Goal: Check status

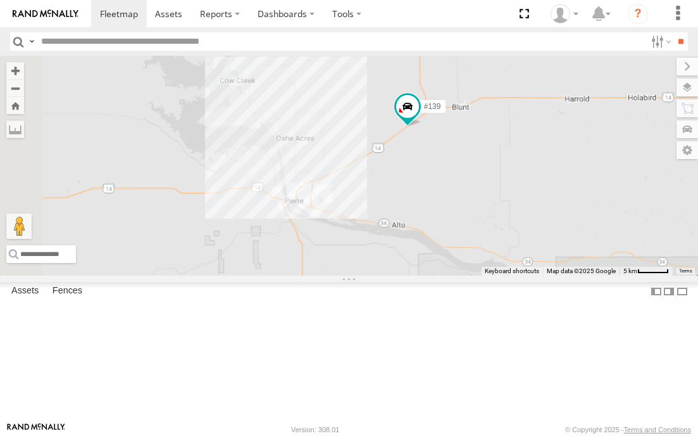
drag, startPoint x: 147, startPoint y: 196, endPoint x: 400, endPoint y: 182, distance: 253.6
click at [400, 182] on div "#139" at bounding box center [349, 166] width 698 height 220
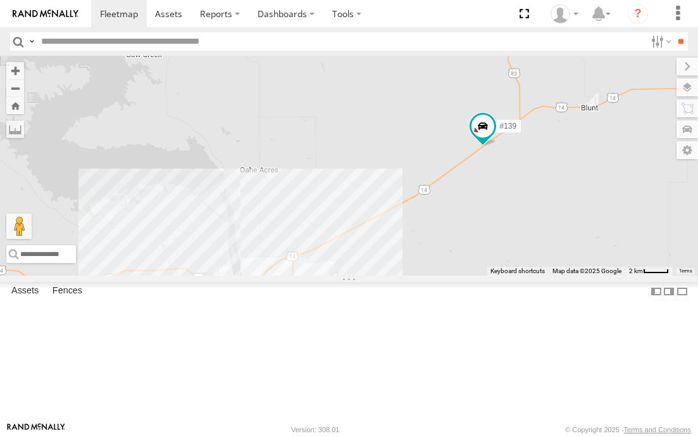
click at [423, 167] on div "#139" at bounding box center [349, 166] width 698 height 220
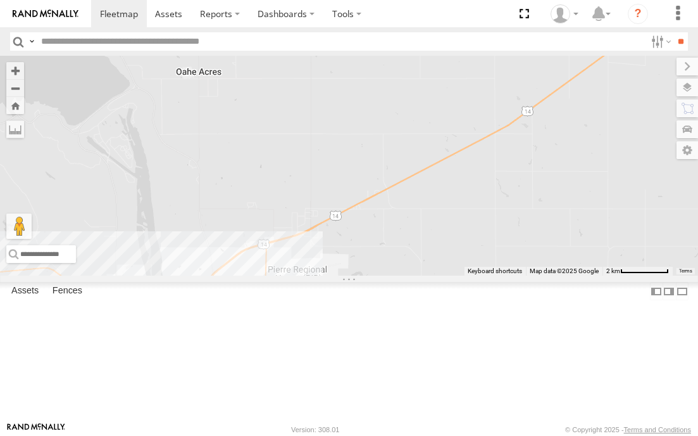
drag, startPoint x: 408, startPoint y: 219, endPoint x: 511, endPoint y: 44, distance: 203.2
click at [511, 44] on body at bounding box center [349, 218] width 698 height 436
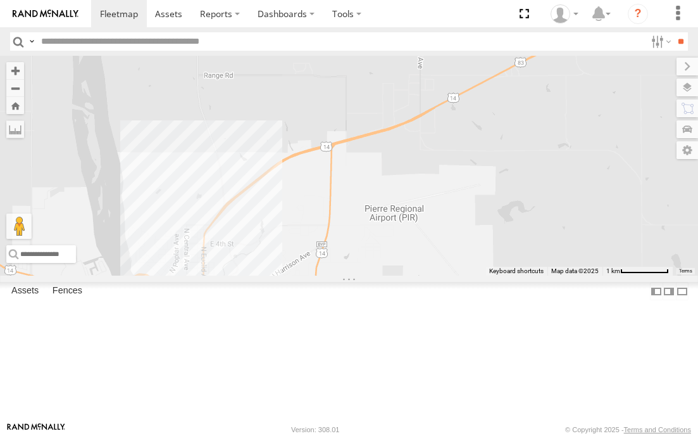
drag, startPoint x: 353, startPoint y: 293, endPoint x: 567, endPoint y: 141, distance: 262.4
click at [565, 142] on div "#139" at bounding box center [349, 166] width 698 height 220
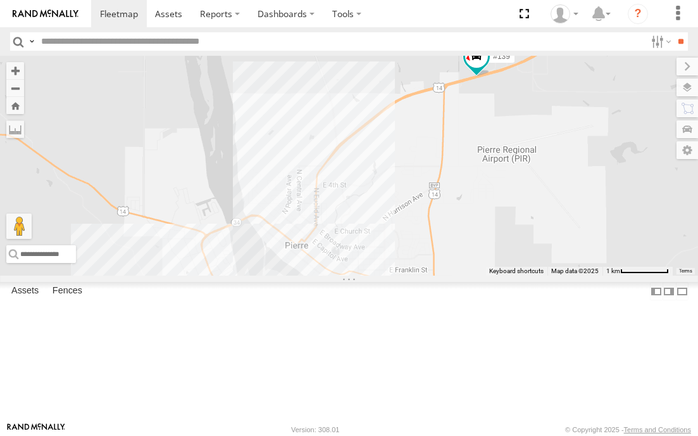
drag, startPoint x: 227, startPoint y: 247, endPoint x: 341, endPoint y: 189, distance: 128.0
click at [341, 189] on div "#139" at bounding box center [349, 166] width 698 height 220
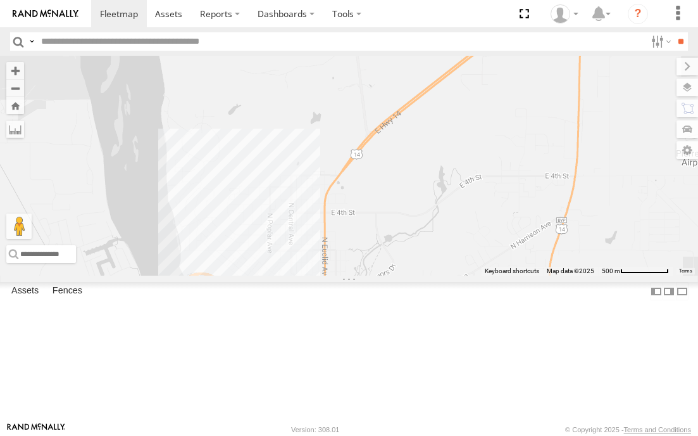
drag, startPoint x: 414, startPoint y: 214, endPoint x: 435, endPoint y: 171, distance: 47.9
click at [435, 172] on div "#139" at bounding box center [349, 166] width 698 height 220
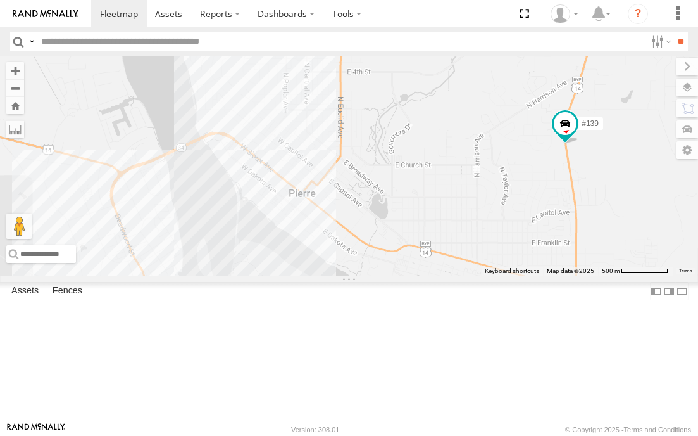
drag, startPoint x: 409, startPoint y: 349, endPoint x: 424, endPoint y: 191, distance: 159.0
click at [424, 192] on div "#139" at bounding box center [349, 166] width 698 height 220
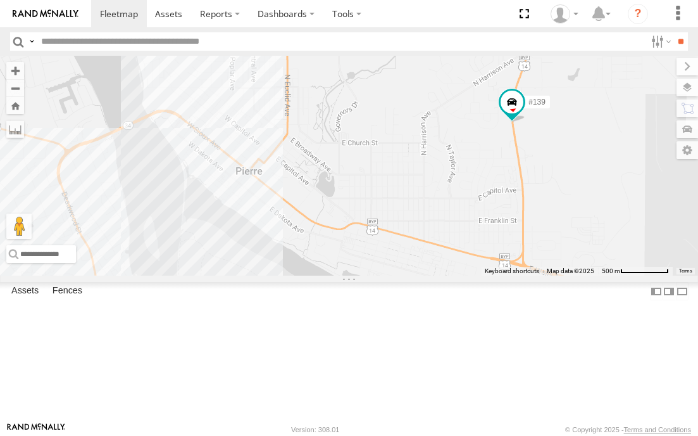
drag, startPoint x: 491, startPoint y: 216, endPoint x: 429, endPoint y: 227, distance: 63.0
click at [429, 227] on div "#139" at bounding box center [349, 166] width 698 height 220
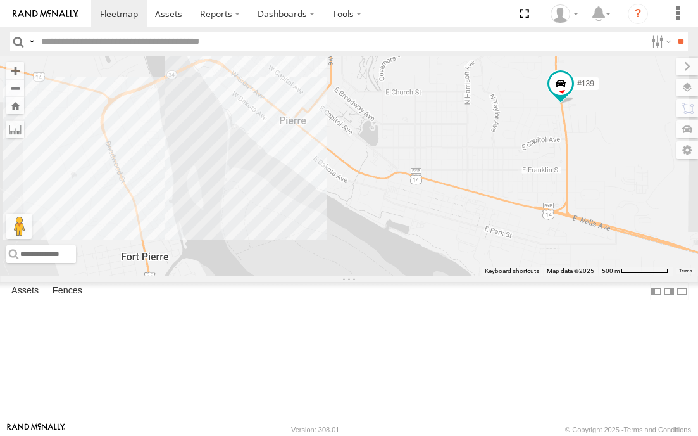
drag, startPoint x: 187, startPoint y: 371, endPoint x: 246, endPoint y: 315, distance: 80.6
click at [245, 275] on div "#139" at bounding box center [349, 166] width 698 height 220
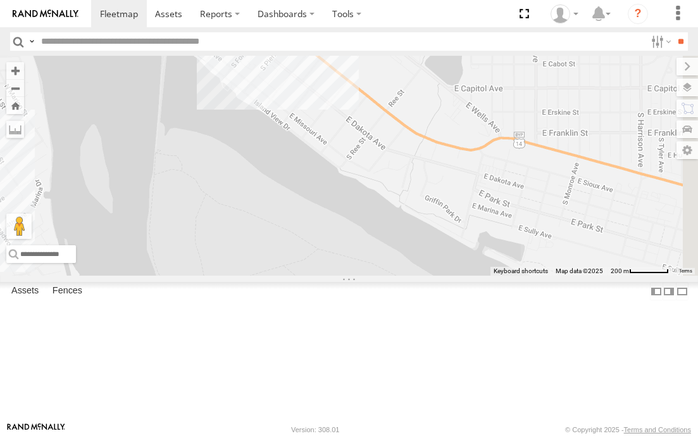
drag, startPoint x: 280, startPoint y: 294, endPoint x: 169, endPoint y: 366, distance: 132.2
click at [169, 275] on div "#139" at bounding box center [349, 166] width 698 height 220
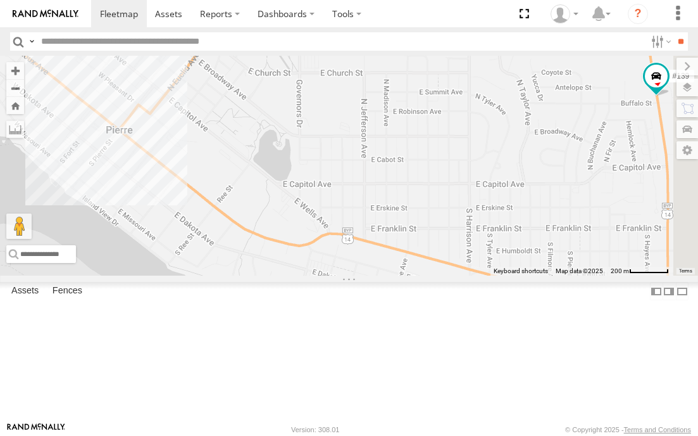
drag, startPoint x: 344, startPoint y: 275, endPoint x: 218, endPoint y: 336, distance: 139.6
click at [218, 275] on div "#139" at bounding box center [349, 166] width 698 height 220
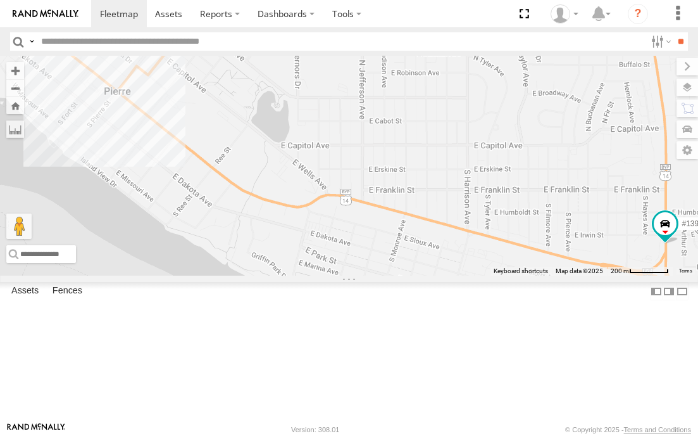
drag, startPoint x: 276, startPoint y: 329, endPoint x: 310, endPoint y: 270, distance: 68.6
click at [310, 270] on div "#139" at bounding box center [349, 166] width 698 height 220
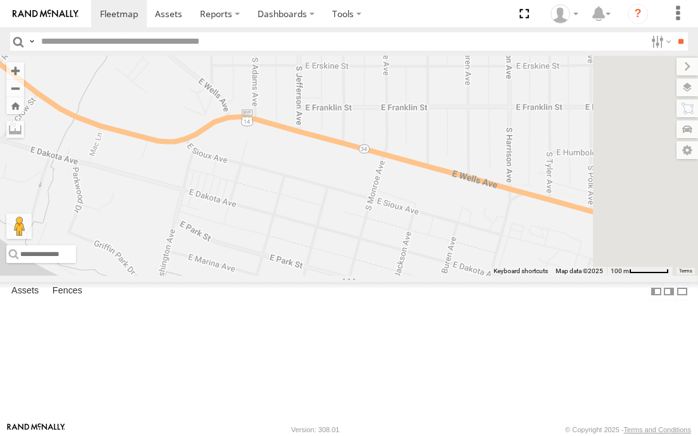
drag, startPoint x: 387, startPoint y: 300, endPoint x: 166, endPoint y: 280, distance: 221.8
click at [167, 275] on div "#139" at bounding box center [349, 166] width 698 height 220
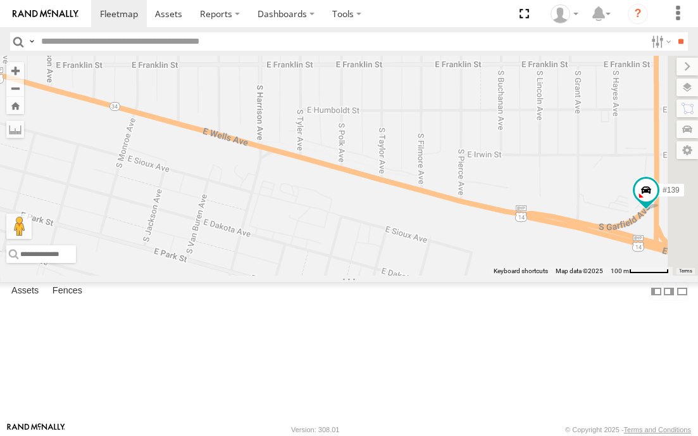
drag, startPoint x: 410, startPoint y: 287, endPoint x: 186, endPoint y: 279, distance: 223.6
click at [190, 275] on div "#139" at bounding box center [349, 166] width 698 height 220
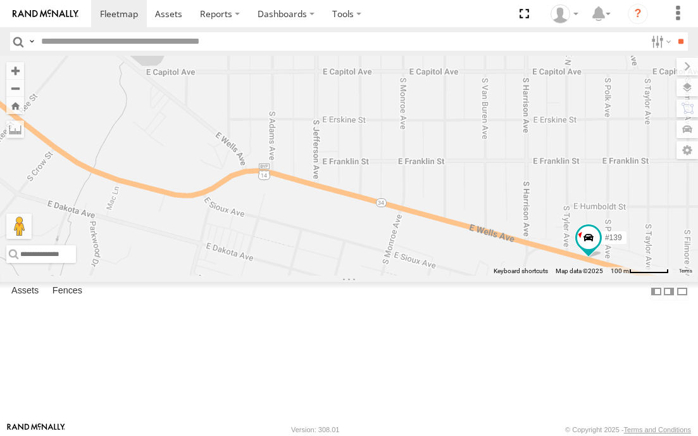
drag, startPoint x: 146, startPoint y: 226, endPoint x: 481, endPoint y: 316, distance: 346.2
click at [481, 275] on div "#139" at bounding box center [349, 166] width 698 height 220
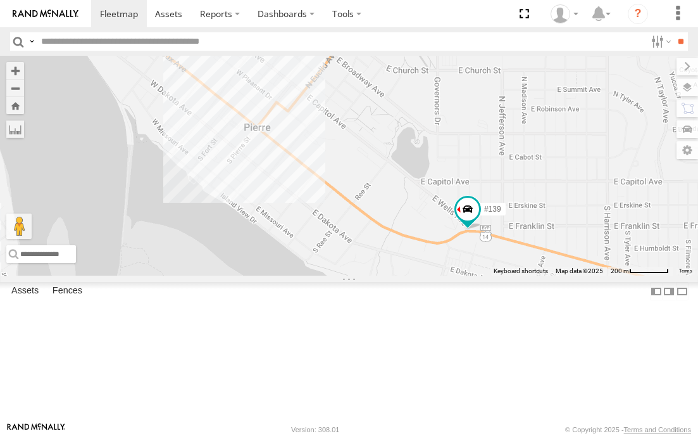
drag, startPoint x: 243, startPoint y: 214, endPoint x: 419, endPoint y: 286, distance: 190.2
click at [431, 275] on div "#139" at bounding box center [349, 166] width 698 height 220
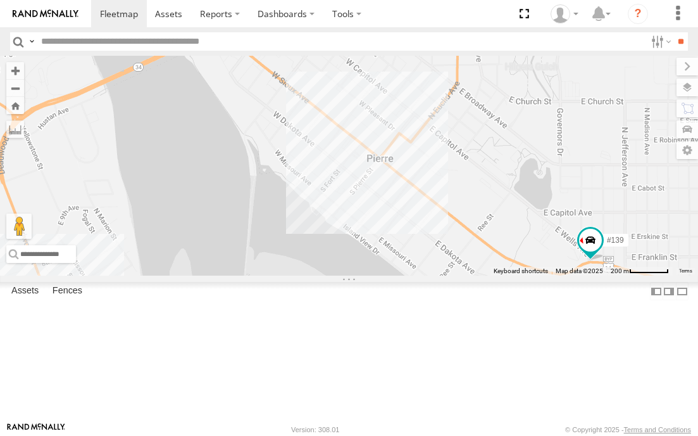
drag, startPoint x: 253, startPoint y: 201, endPoint x: 398, endPoint y: 225, distance: 147.6
click at [398, 225] on div "#139" at bounding box center [349, 166] width 698 height 220
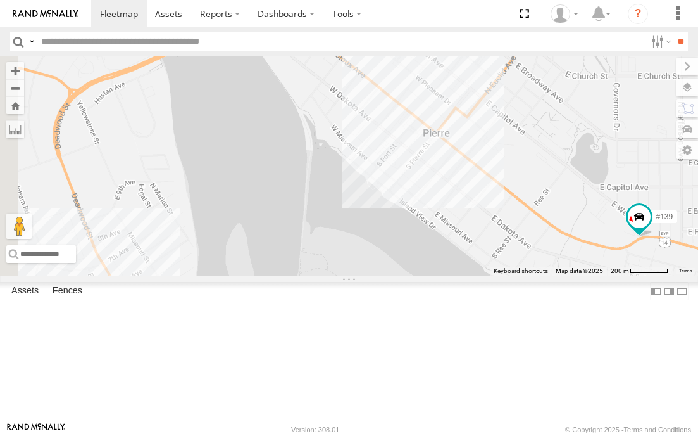
drag, startPoint x: 370, startPoint y: 246, endPoint x: 412, endPoint y: 221, distance: 48.0
click at [410, 223] on div "#139" at bounding box center [349, 166] width 698 height 220
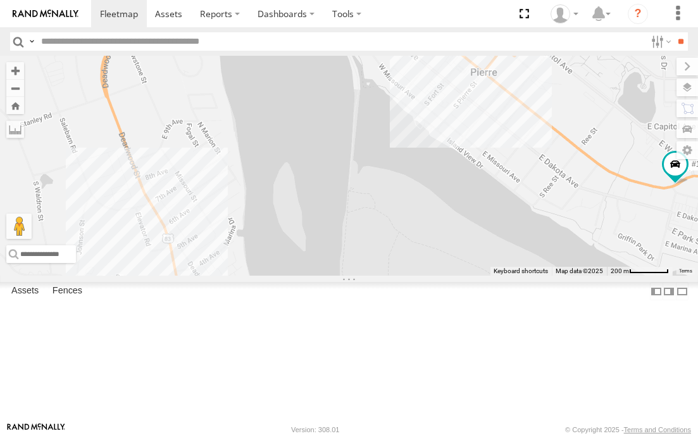
drag, startPoint x: 299, startPoint y: 278, endPoint x: 330, endPoint y: 206, distance: 77.7
click at [330, 208] on div "#139" at bounding box center [349, 166] width 698 height 220
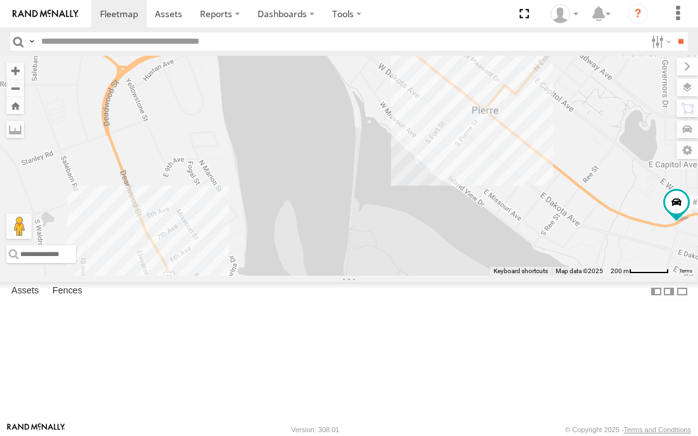
drag, startPoint x: 333, startPoint y: 180, endPoint x: 334, endPoint y: 244, distance: 64.6
click at [333, 251] on div "#139" at bounding box center [349, 166] width 698 height 220
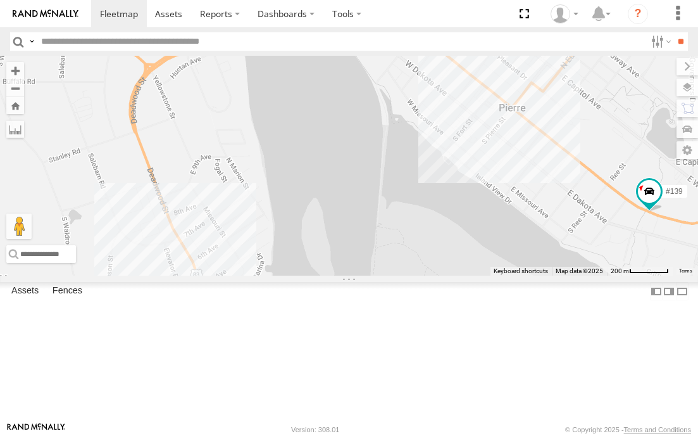
drag, startPoint x: 291, startPoint y: 254, endPoint x: 320, endPoint y: 251, distance: 29.3
click at [320, 251] on div "#139" at bounding box center [349, 166] width 698 height 220
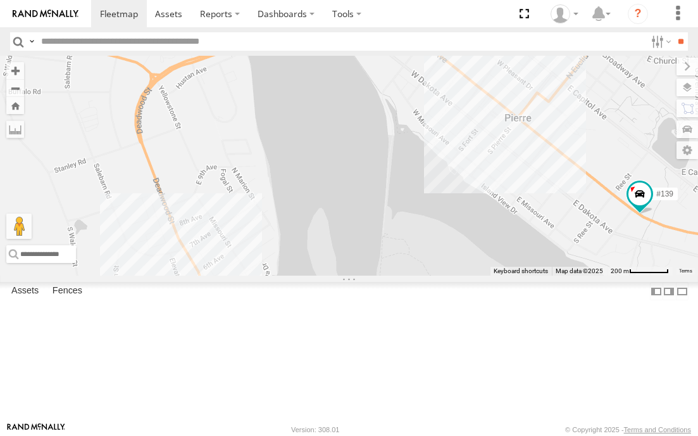
drag, startPoint x: 306, startPoint y: 239, endPoint x: 310, endPoint y: 254, distance: 15.0
click at [310, 254] on div "#139" at bounding box center [349, 166] width 698 height 220
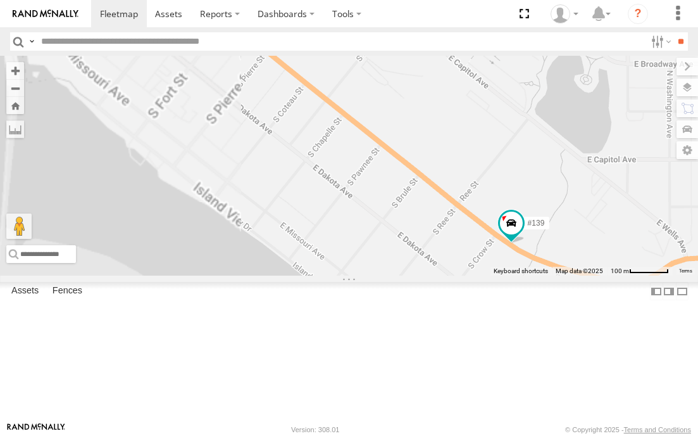
drag, startPoint x: 596, startPoint y: 255, endPoint x: 257, endPoint y: 251, distance: 338.7
click at [257, 253] on div "#139" at bounding box center [349, 166] width 698 height 220
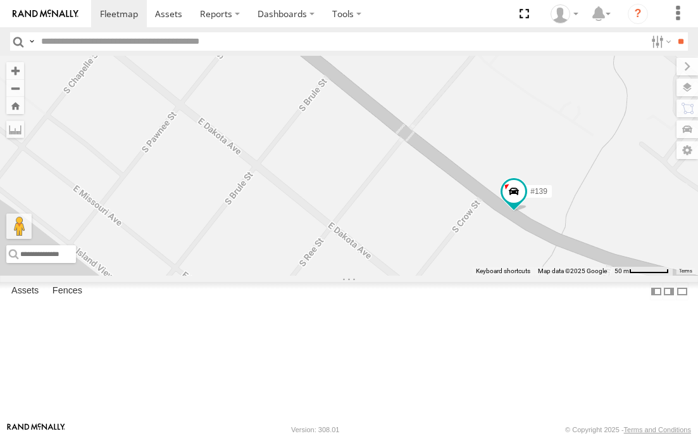
drag, startPoint x: 399, startPoint y: 302, endPoint x: 259, endPoint y: 221, distance: 161.7
click at [259, 221] on div "#139" at bounding box center [349, 166] width 698 height 220
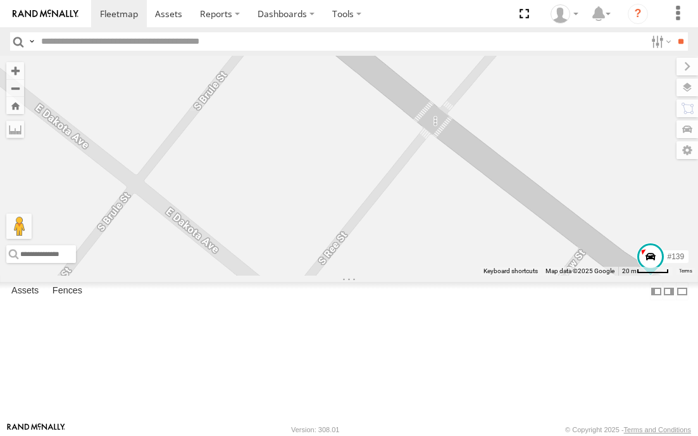
drag, startPoint x: 292, startPoint y: 201, endPoint x: 314, endPoint y: 259, distance: 62.3
click at [314, 259] on div "#139" at bounding box center [349, 166] width 698 height 220
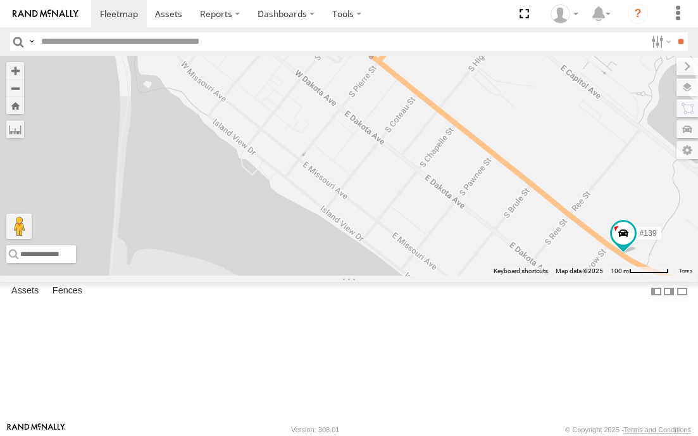
drag, startPoint x: 206, startPoint y: 218, endPoint x: 440, endPoint y: 266, distance: 239.0
click at [440, 266] on div "#139" at bounding box center [349, 166] width 698 height 220
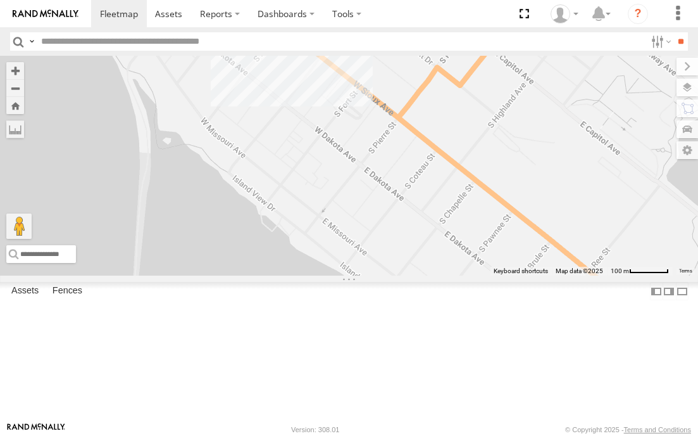
drag, startPoint x: 370, startPoint y: 247, endPoint x: 384, endPoint y: 287, distance: 43.1
click at [384, 275] on div "#139" at bounding box center [349, 166] width 698 height 220
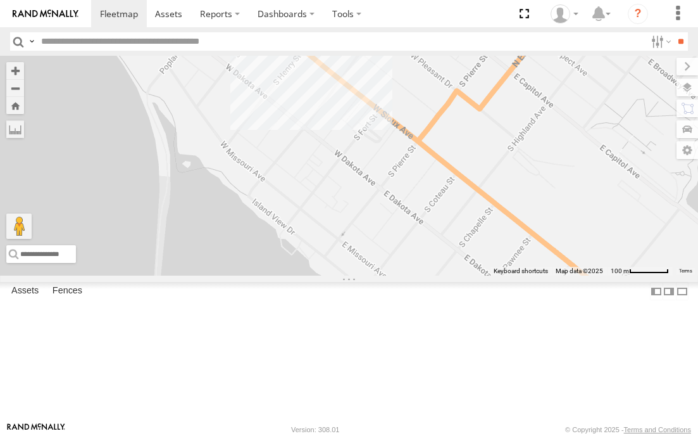
drag, startPoint x: 394, startPoint y: 248, endPoint x: 413, endPoint y: 270, distance: 29.1
click at [413, 272] on div "#139" at bounding box center [349, 166] width 698 height 220
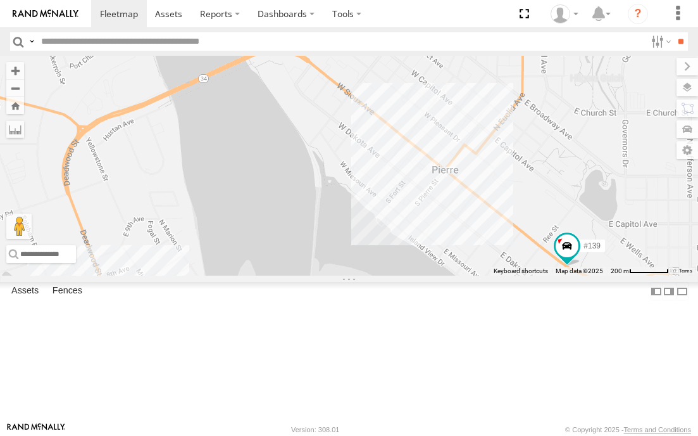
drag, startPoint x: 249, startPoint y: 242, endPoint x: 369, endPoint y: 247, distance: 119.7
click at [369, 247] on div "#139" at bounding box center [349, 166] width 698 height 220
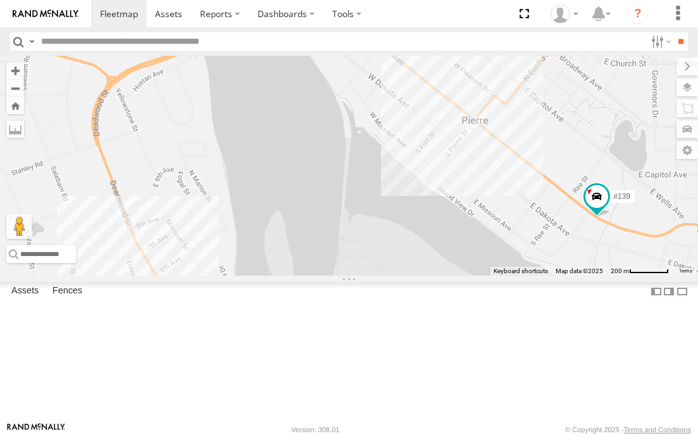
drag, startPoint x: 324, startPoint y: 252, endPoint x: 341, endPoint y: 202, distance: 52.9
click at [341, 202] on div "#139" at bounding box center [349, 166] width 698 height 220
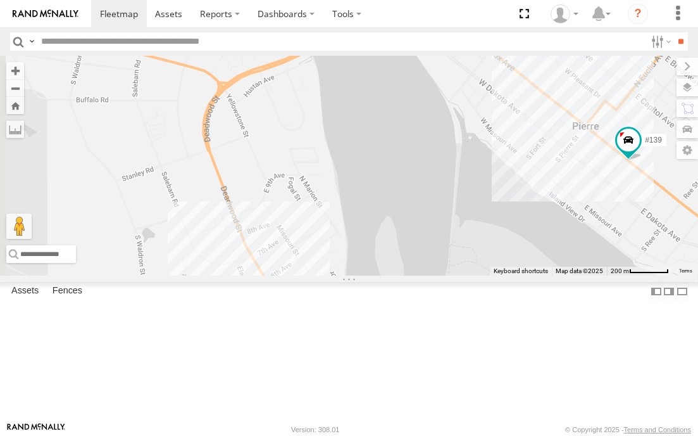
drag, startPoint x: 223, startPoint y: 249, endPoint x: 339, endPoint y: 256, distance: 116.0
click at [339, 256] on div "#139" at bounding box center [349, 166] width 698 height 220
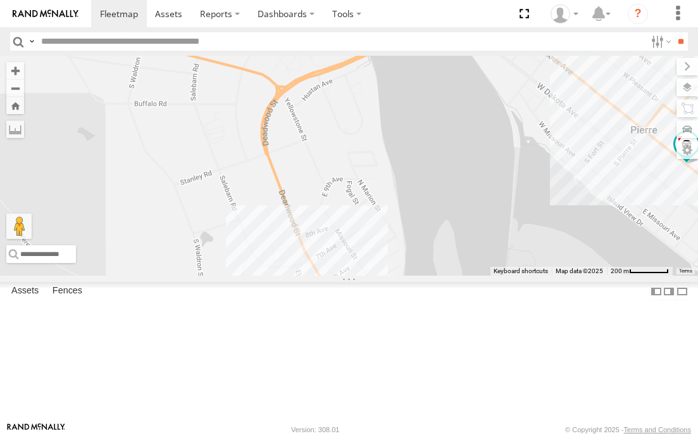
drag, startPoint x: 293, startPoint y: 300, endPoint x: 351, endPoint y: 305, distance: 57.8
click at [351, 275] on div "#139" at bounding box center [349, 166] width 698 height 220
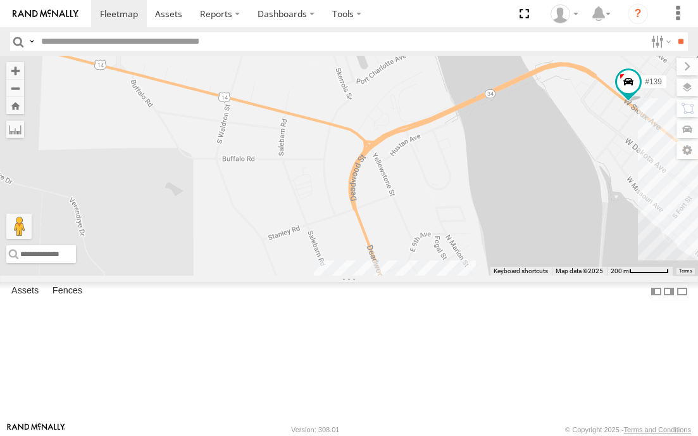
drag, startPoint x: 298, startPoint y: 153, endPoint x: 387, endPoint y: 208, distance: 105.2
click at [387, 208] on div "#139" at bounding box center [349, 166] width 698 height 220
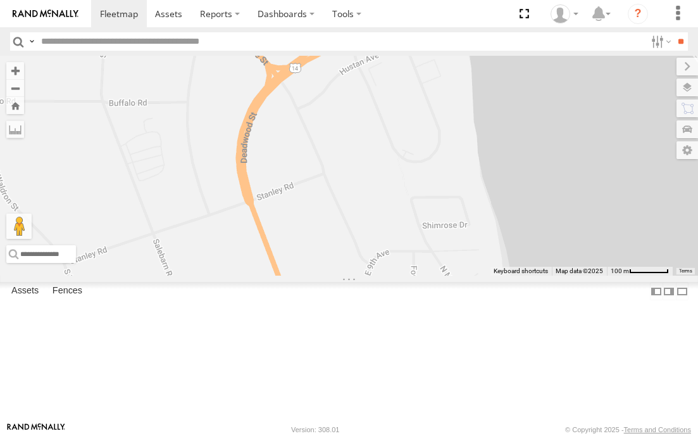
drag, startPoint x: 431, startPoint y: 268, endPoint x: 428, endPoint y: 176, distance: 91.8
click at [428, 177] on div "#139" at bounding box center [349, 166] width 698 height 220
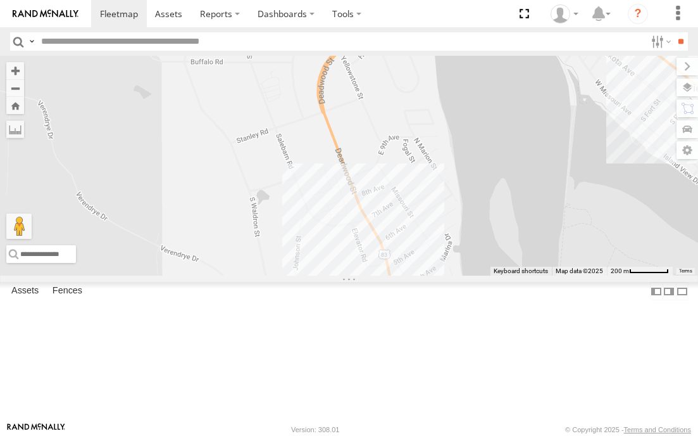
drag, startPoint x: 403, startPoint y: 267, endPoint x: 400, endPoint y: 204, distance: 62.8
click at [400, 204] on div "#139" at bounding box center [349, 166] width 698 height 220
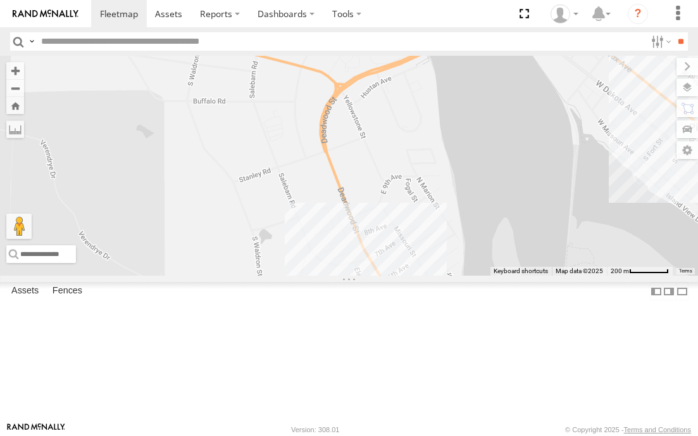
drag, startPoint x: 420, startPoint y: 178, endPoint x: 431, endPoint y: 246, distance: 68.6
click at [431, 246] on div "#139" at bounding box center [349, 166] width 698 height 220
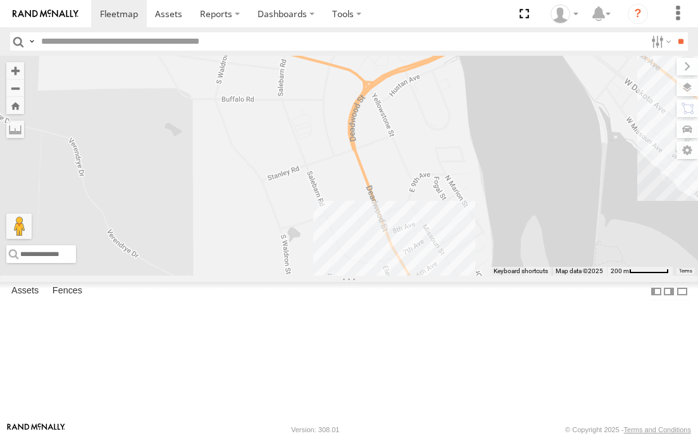
drag, startPoint x: 361, startPoint y: 266, endPoint x: 394, endPoint y: 230, distance: 48.0
click at [392, 232] on div "#139" at bounding box center [349, 166] width 698 height 220
